Goal: Obtain resource: Download file/media

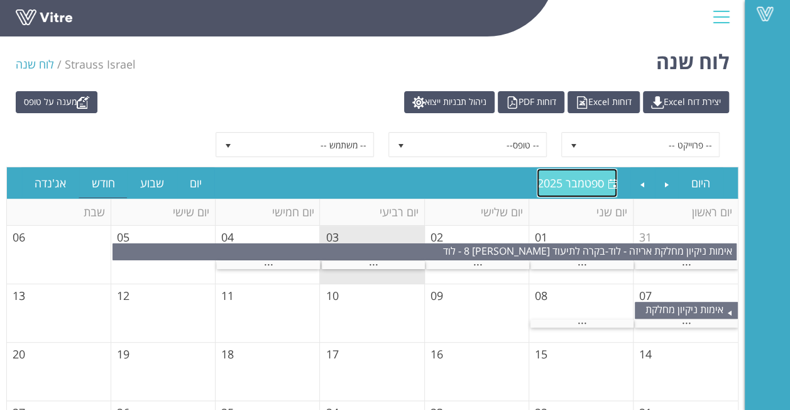
click at [579, 189] on link "[DATE] [DATE]" at bounding box center [577, 182] width 80 height 29
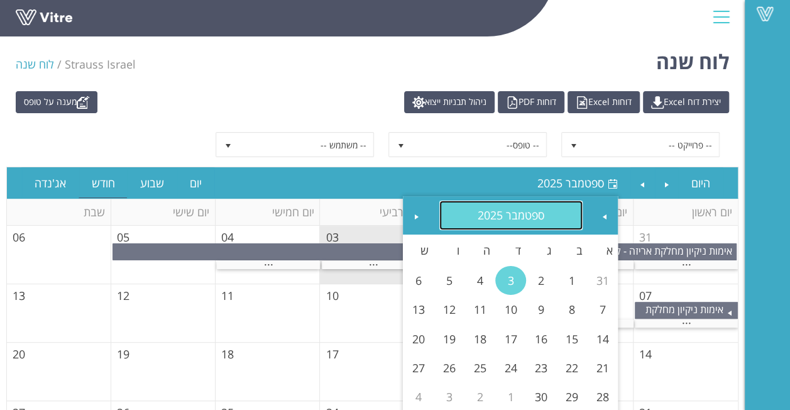
click at [503, 207] on link "ספטמבר 2025" at bounding box center [511, 214] width 144 height 29
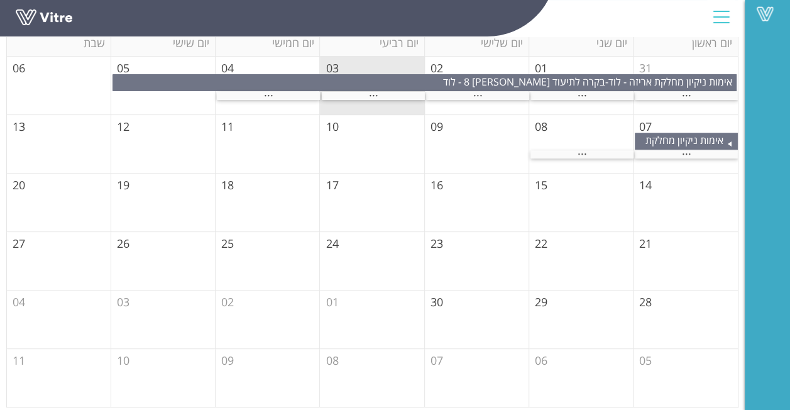
scroll to position [43, 0]
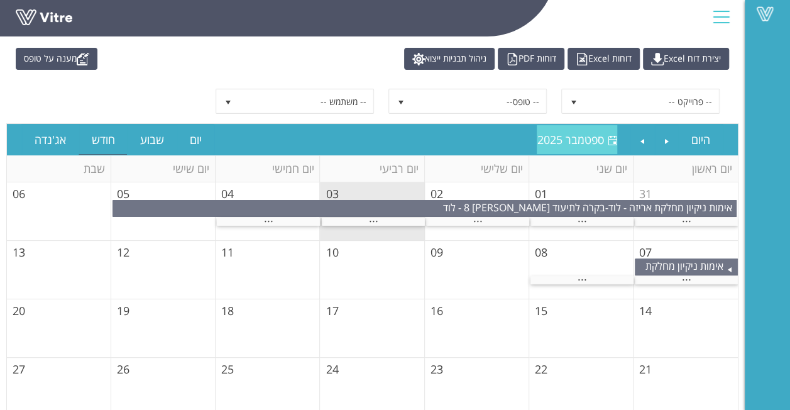
click at [577, 141] on span "ספטמבר 2025" at bounding box center [570, 139] width 67 height 15
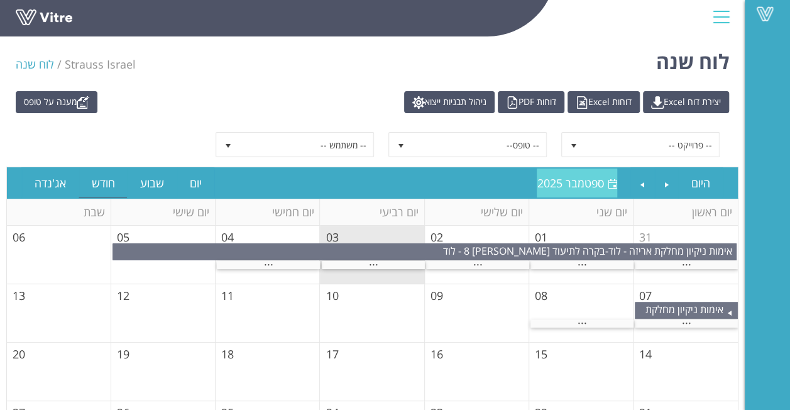
click at [562, 177] on span "ספטמבר 2025" at bounding box center [570, 182] width 67 height 15
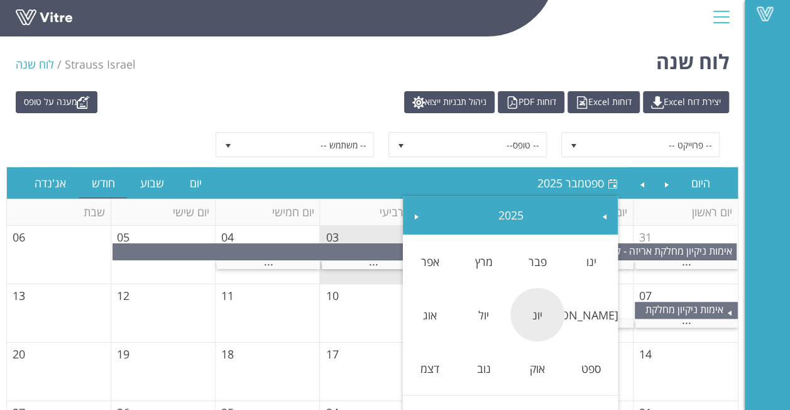
click at [535, 327] on link "יונ" at bounding box center [537, 314] width 54 height 29
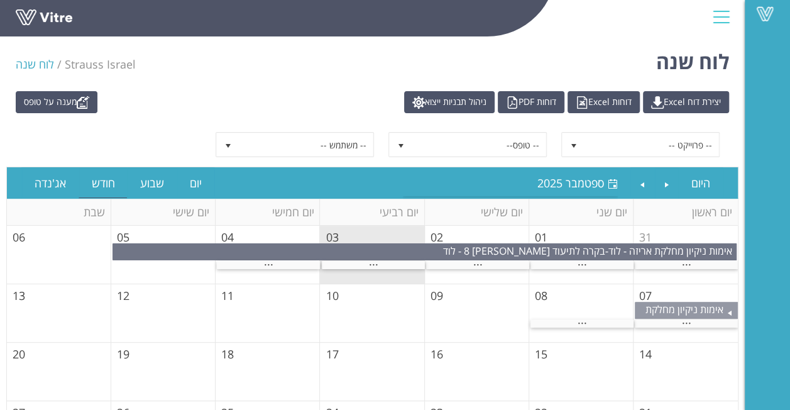
scroll to position [31, 0]
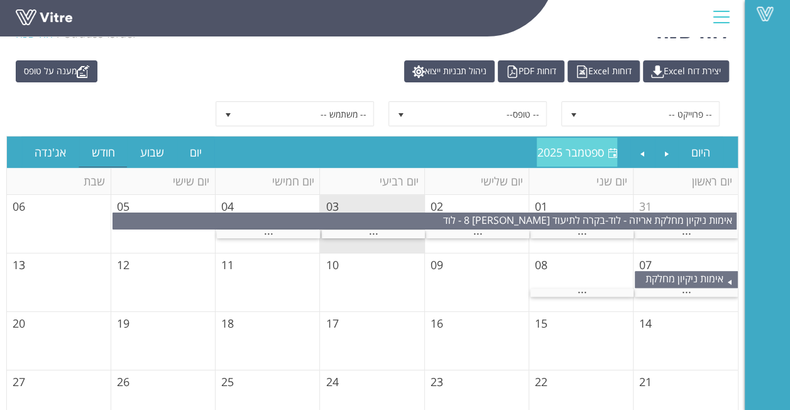
click at [582, 151] on span "ספטמבר 2025" at bounding box center [570, 152] width 67 height 15
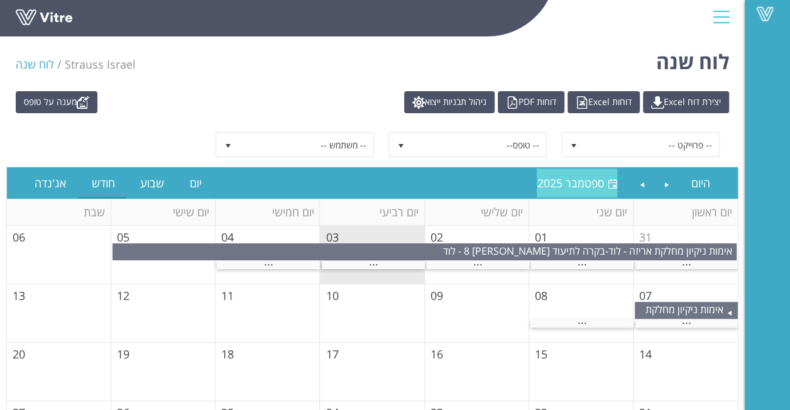
click at [574, 180] on span "ספטמבר 2025" at bounding box center [570, 182] width 67 height 15
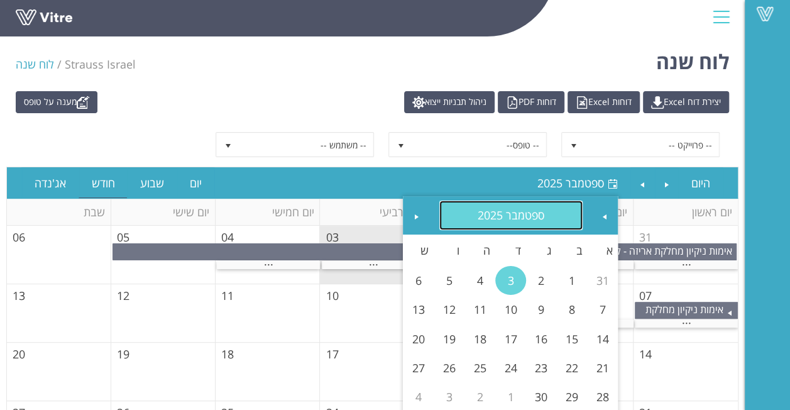
click at [550, 205] on link "ספטמבר 2025" at bounding box center [511, 214] width 144 height 29
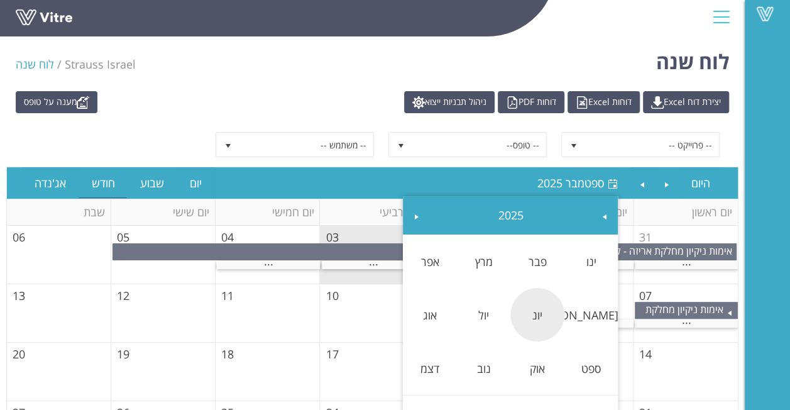
click at [538, 303] on link "יונ" at bounding box center [537, 314] width 54 height 29
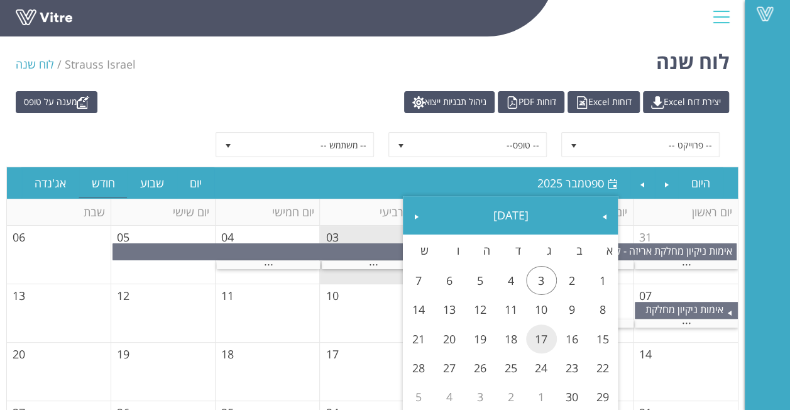
scroll to position [31, 0]
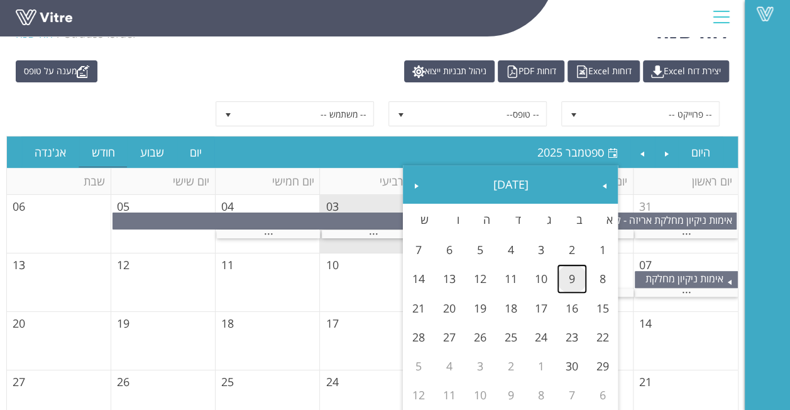
click at [567, 278] on link "9" at bounding box center [572, 278] width 31 height 29
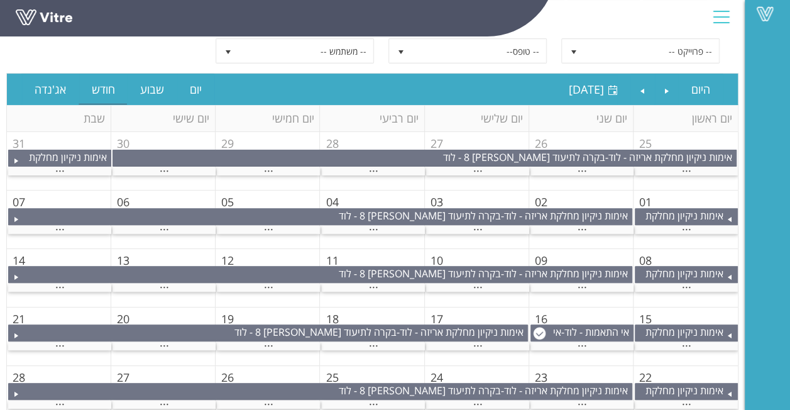
scroll to position [156, 0]
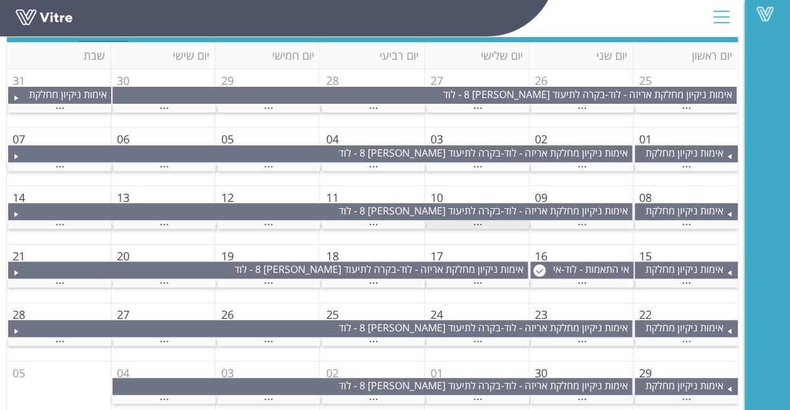
click at [473, 225] on span "..." at bounding box center [477, 221] width 9 height 14
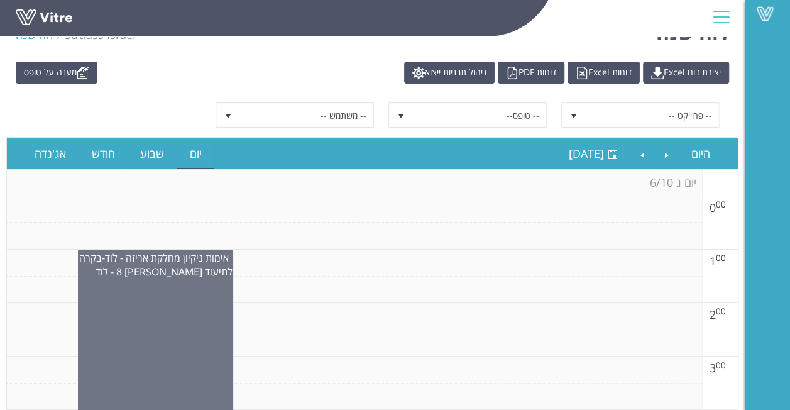
scroll to position [26, 0]
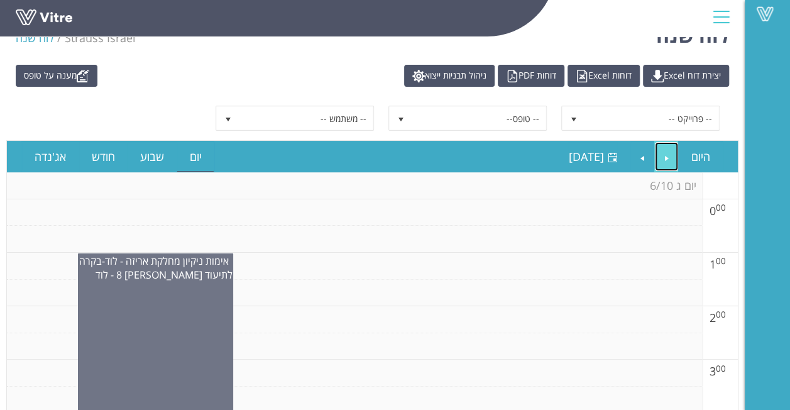
click at [657, 154] on link "Previous" at bounding box center [667, 156] width 24 height 29
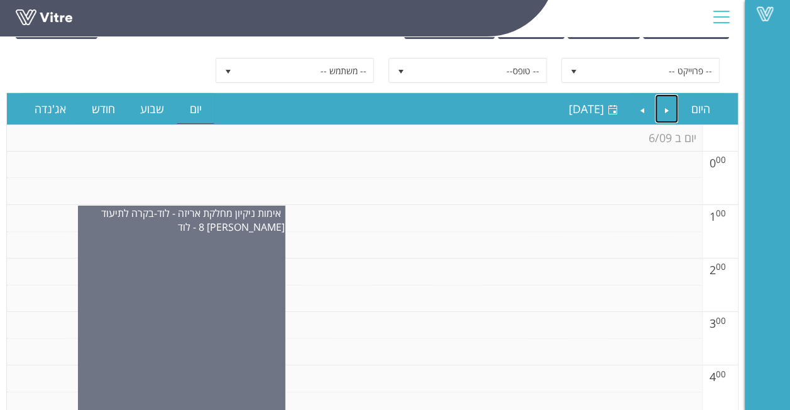
scroll to position [0, 0]
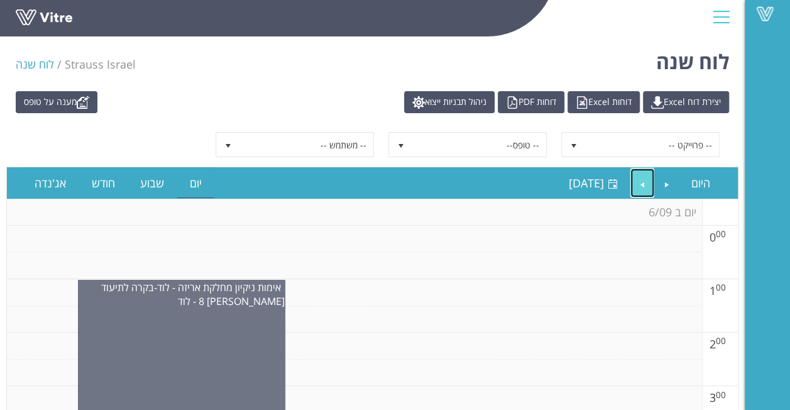
click at [637, 184] on link "Next" at bounding box center [642, 182] width 24 height 29
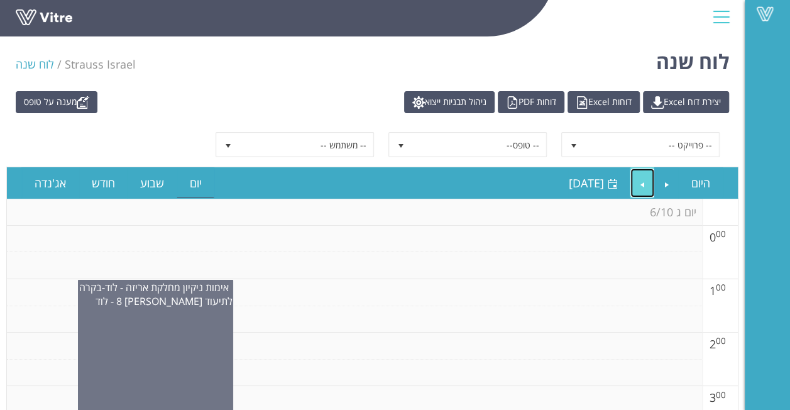
click at [647, 182] on link "Next" at bounding box center [642, 182] width 24 height 29
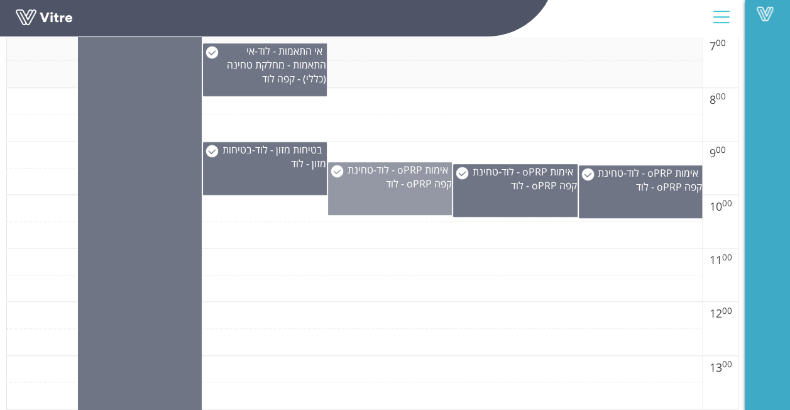
scroll to position [503, 0]
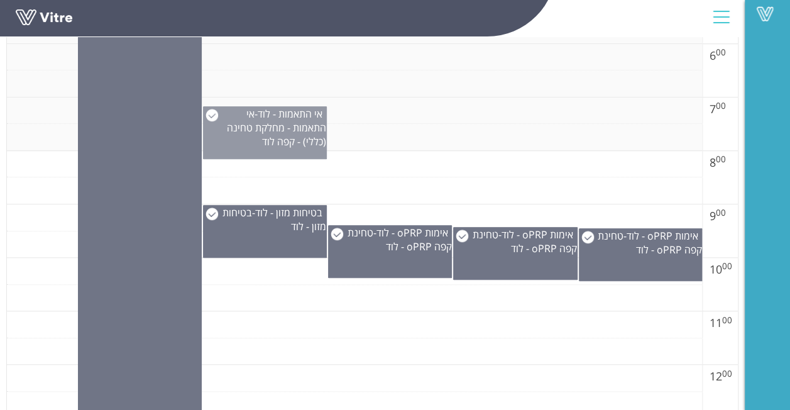
click at [292, 139] on span "אי התאמות - מחלקת טחינה (כללי) - קפה לוד" at bounding box center [276, 127] width 99 height 41
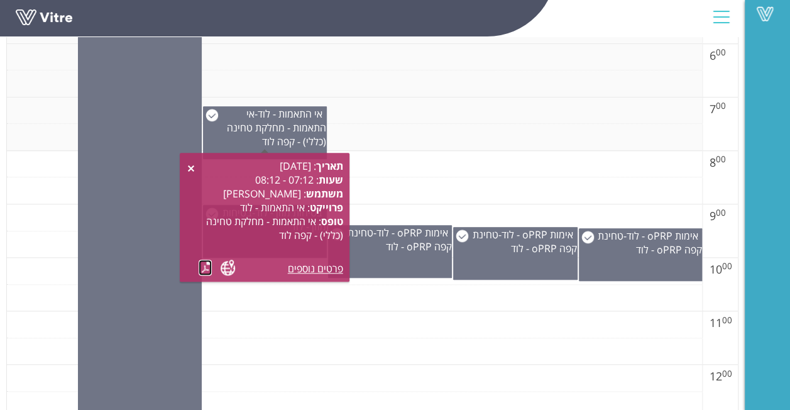
click at [207, 269] on link at bounding box center [205, 267] width 13 height 16
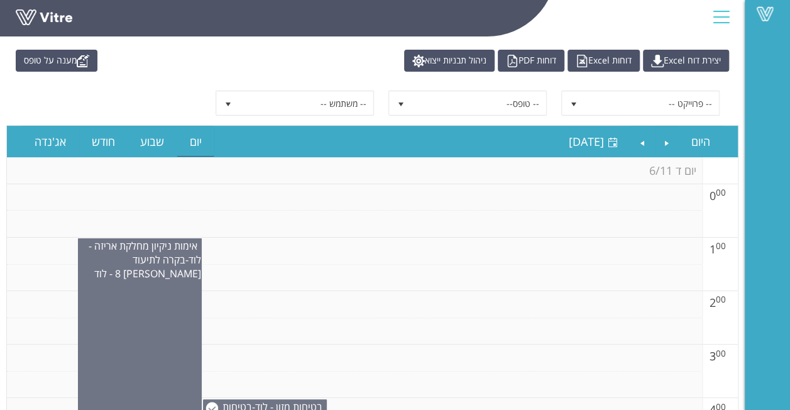
scroll to position [0, 0]
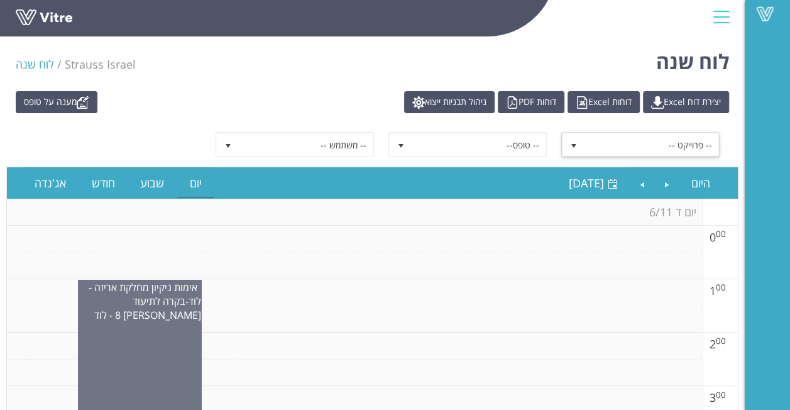
click at [669, 137] on span "-- פרוייקט --" at bounding box center [651, 144] width 134 height 23
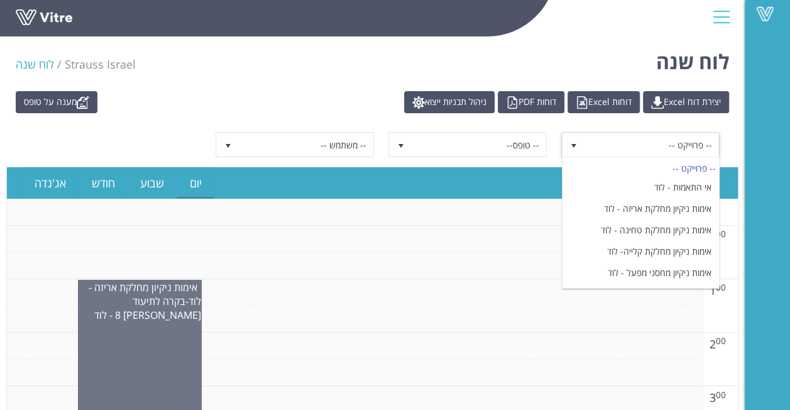
click at [669, 137] on span "-- פרוייקט --" at bounding box center [651, 144] width 134 height 23
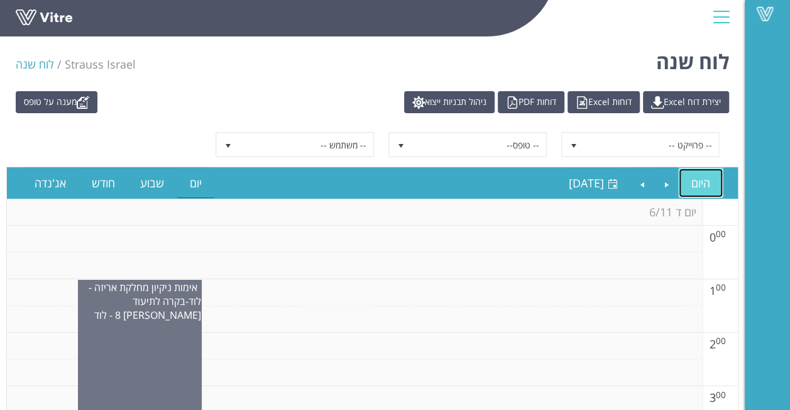
click at [709, 192] on link "היום" at bounding box center [701, 182] width 44 height 29
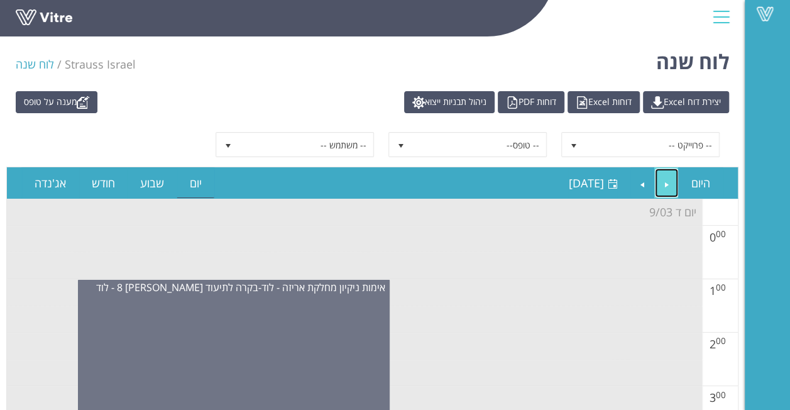
click at [667, 179] on link "Previous" at bounding box center [667, 182] width 24 height 29
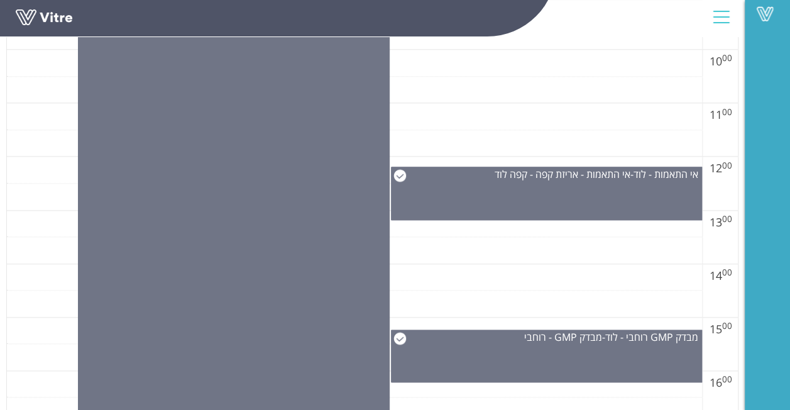
scroll to position [754, 0]
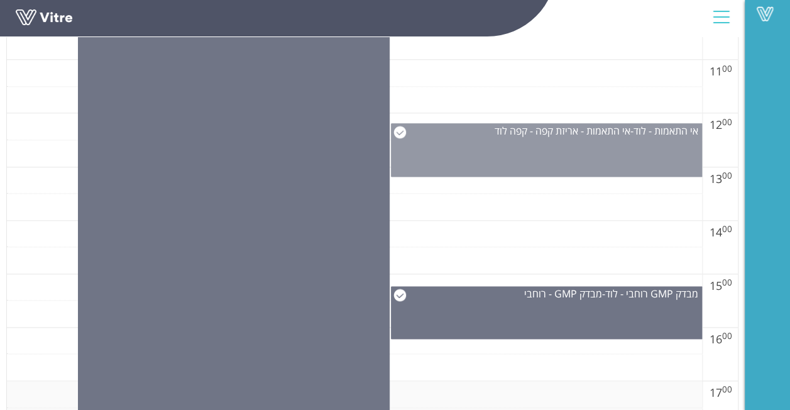
click at [578, 139] on div "אי התאמות - לוד - אי התאמות - אריזת קפה - קפה לוד" at bounding box center [547, 149] width 312 height 53
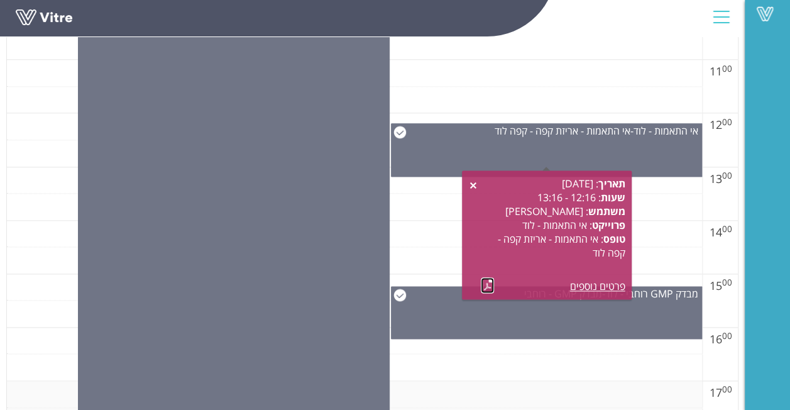
click at [484, 288] on link at bounding box center [487, 285] width 13 height 16
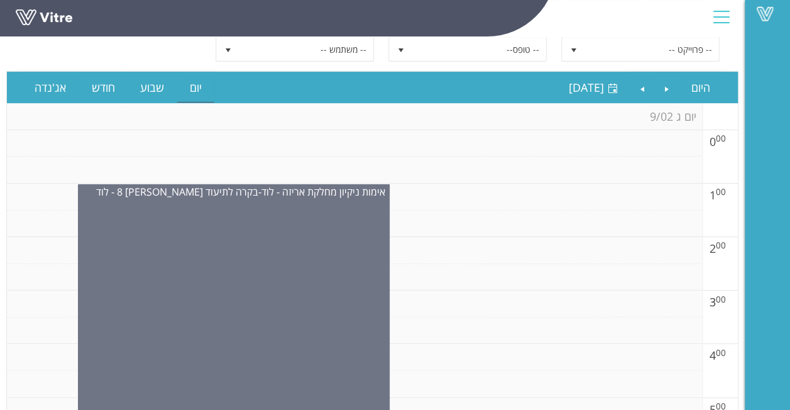
scroll to position [89, 0]
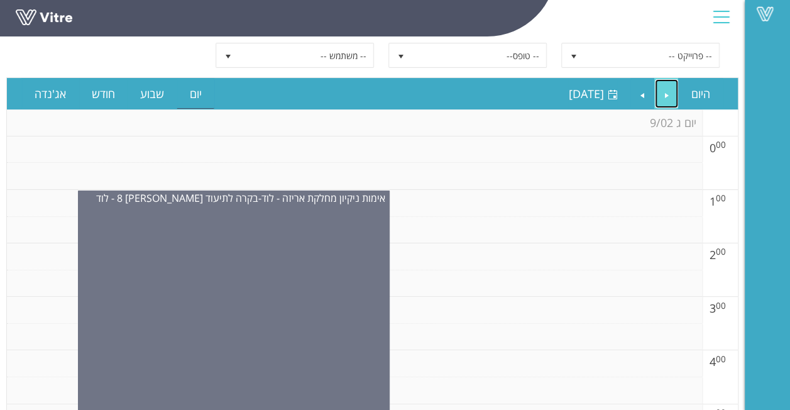
click at [673, 83] on link "Previous" at bounding box center [667, 93] width 24 height 29
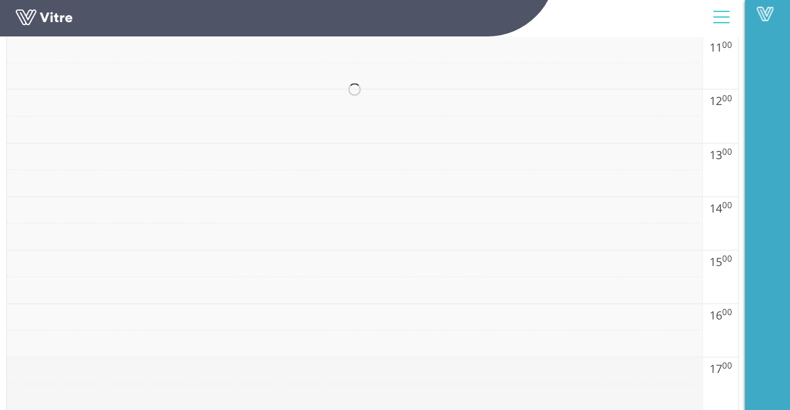
scroll to position [780, 0]
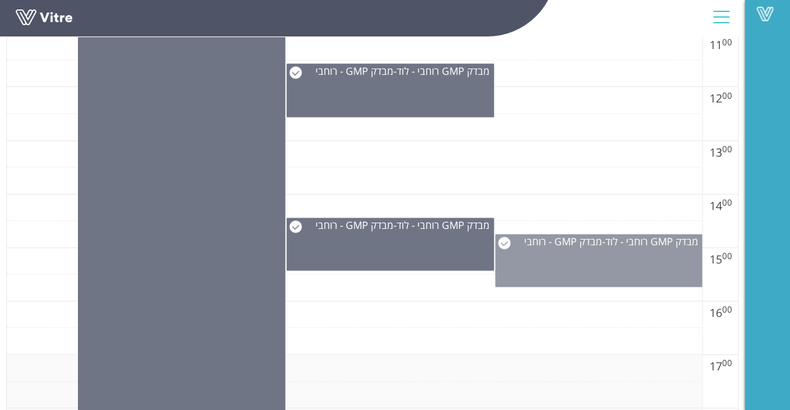
click at [569, 254] on div "מבדק GMP רוחבי - לוד - מבדק GMP - רוחבי" at bounding box center [598, 260] width 207 height 53
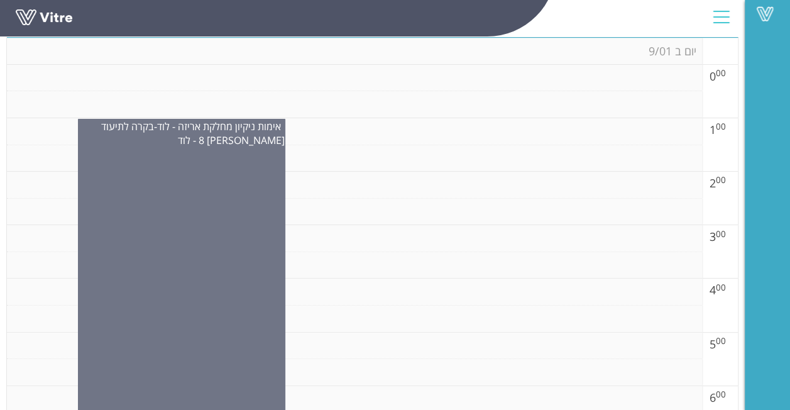
scroll to position [152, 0]
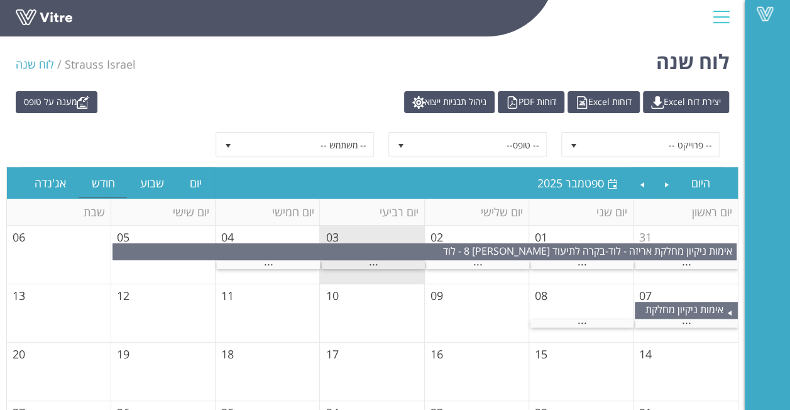
click at [373, 263] on span "..." at bounding box center [373, 261] width 9 height 14
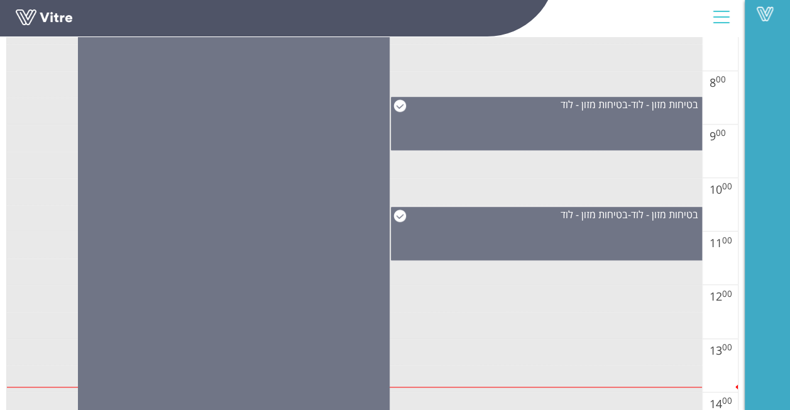
scroll to position [602, 0]
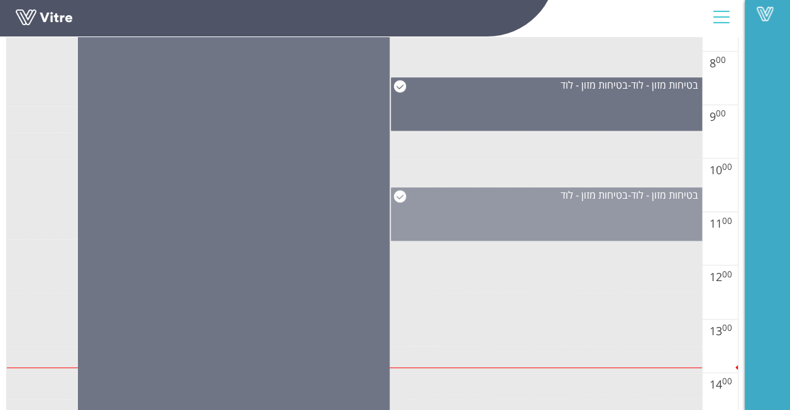
click at [539, 197] on div "בטיחות מזון - לוד - בטיחות מזון - לוד" at bounding box center [546, 195] width 310 height 14
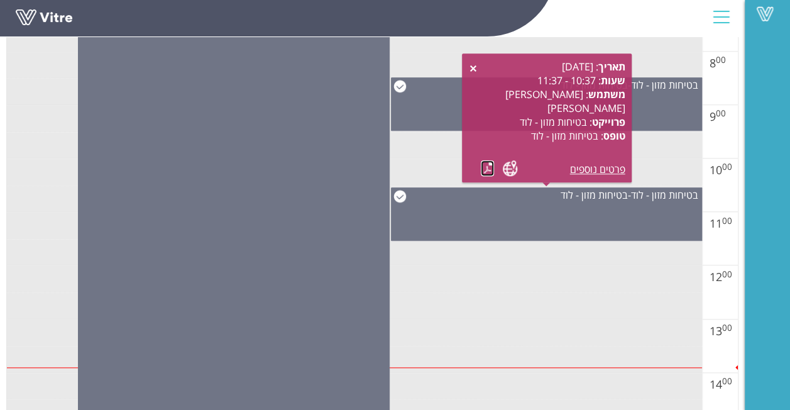
click at [487, 170] on link at bounding box center [487, 168] width 13 height 16
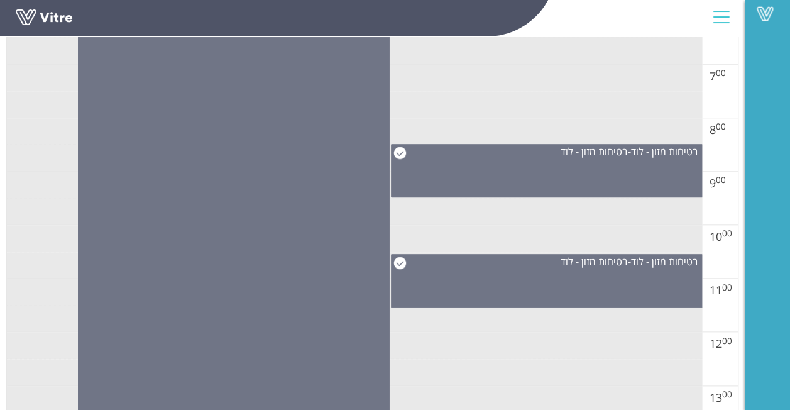
scroll to position [476, 0]
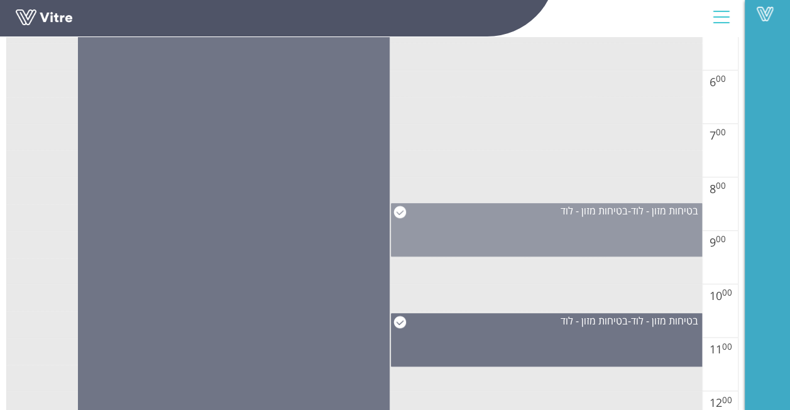
click at [466, 210] on div "בטיחות מזון - לוד - בטיחות מזון - לוד" at bounding box center [546, 211] width 310 height 14
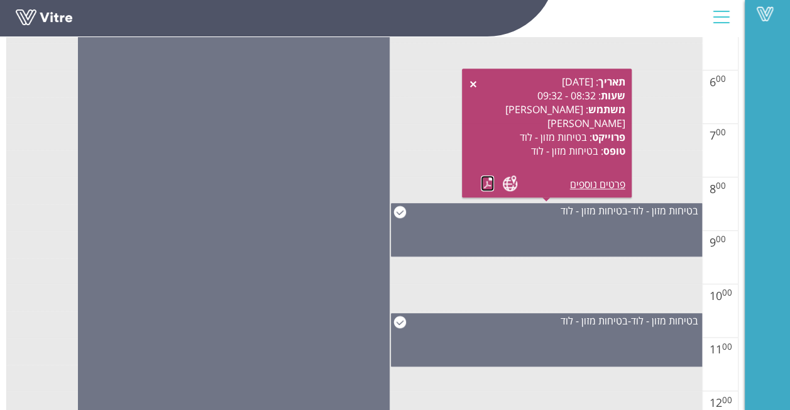
click at [481, 183] on link at bounding box center [487, 183] width 13 height 16
